Goal: Task Accomplishment & Management: Manage account settings

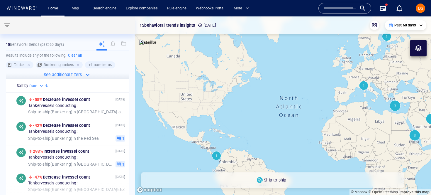
click at [279, 10] on div "Home Map Search engine Explore companies Rule engine Webhooks Portal More" at bounding box center [178, 8] width 278 height 14
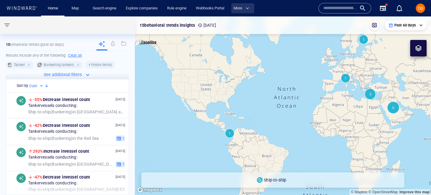
click at [246, 6] on span "More" at bounding box center [242, 8] width 16 height 7
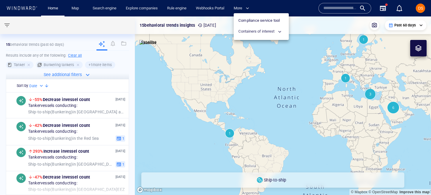
click at [282, 7] on div at bounding box center [215, 97] width 431 height 195
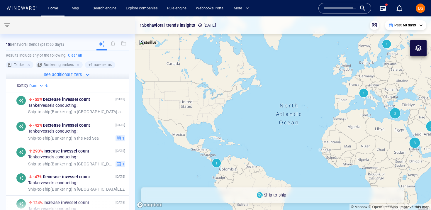
click at [420, 12] on div "DS" at bounding box center [420, 8] width 9 height 9
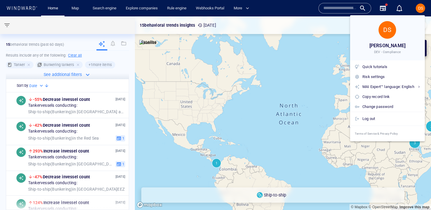
click at [376, 114] on div "Log out" at bounding box center [387, 119] width 75 height 14
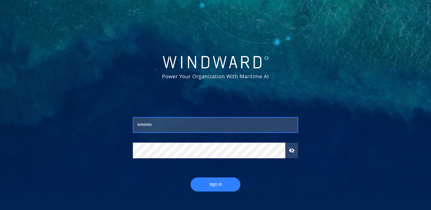
click at [171, 126] on input "text" at bounding box center [215, 125] width 165 height 16
